Goal: Navigation & Orientation: Find specific page/section

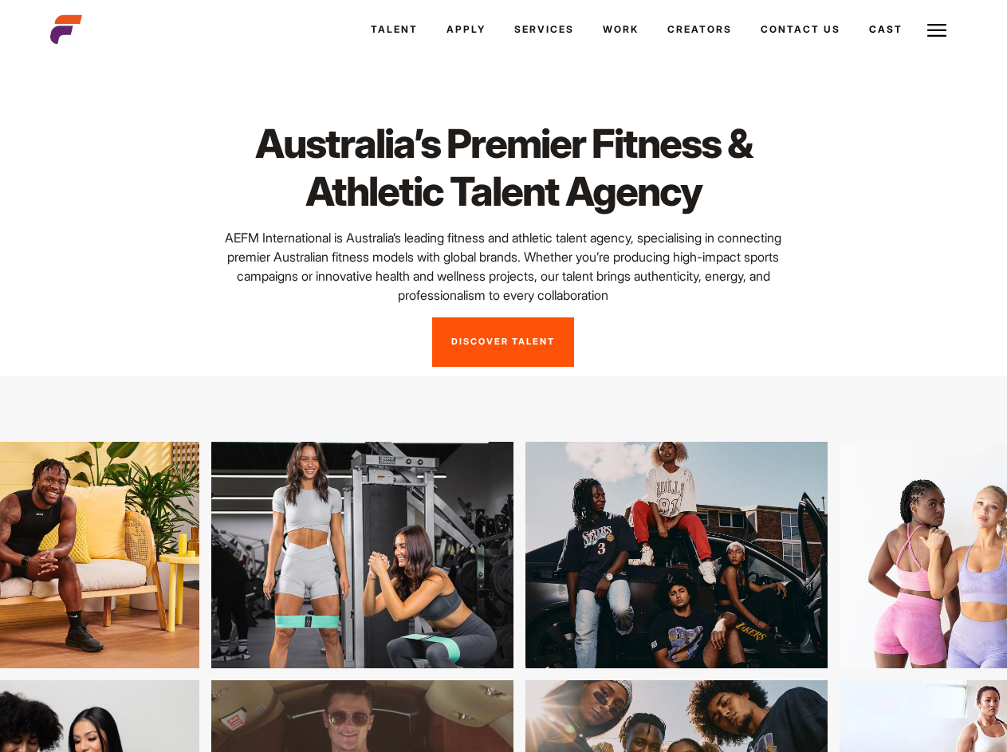
click at [884, 30] on link "Cast" at bounding box center [886, 29] width 62 height 43
